Goal: Transaction & Acquisition: Register for event/course

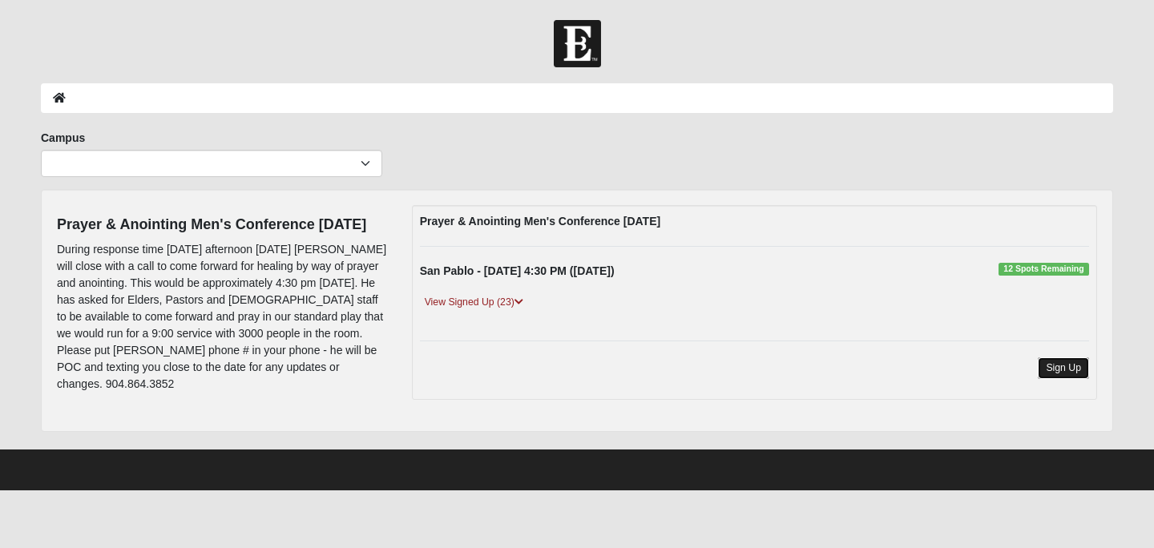
click at [1059, 365] on link "Sign Up" at bounding box center [1062, 368] width 51 height 22
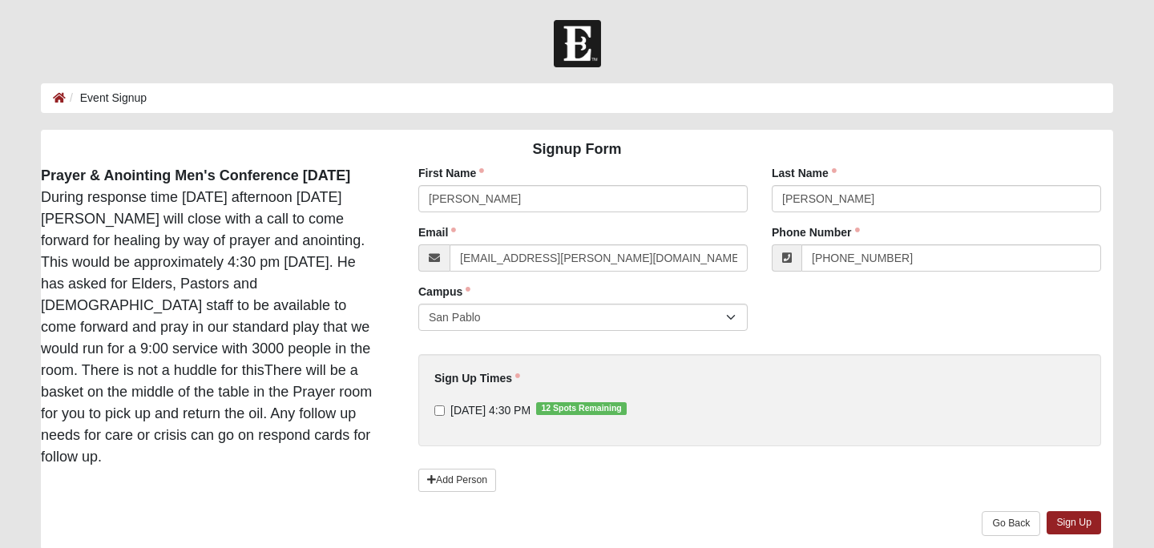
click at [447, 409] on label "[DATE] 4:30 PM 12 Spots Remaining" at bounding box center [530, 410] width 192 height 16
click at [445, 409] on input "[DATE] 4:30 PM 12 Spots Remaining" at bounding box center [439, 410] width 10 height 10
checkbox input "true"
click at [739, 319] on select "San Pablo" at bounding box center [582, 317] width 329 height 27
click at [418, 304] on select "San Pablo" at bounding box center [582, 317] width 329 height 27
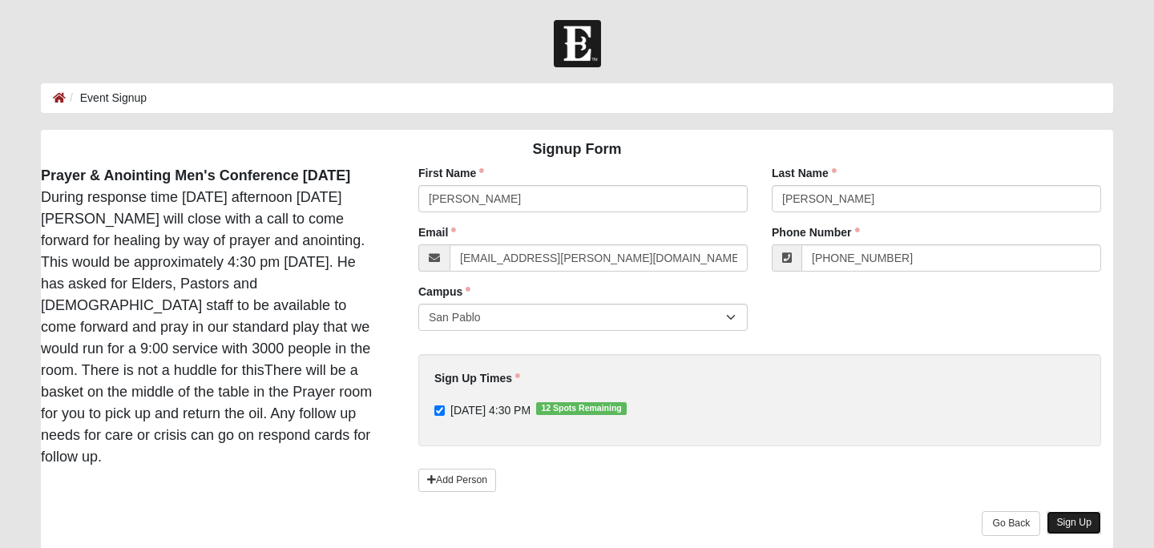
click at [1068, 517] on link "Sign Up" at bounding box center [1073, 522] width 54 height 23
